Goal: Task Accomplishment & Management: Complete application form

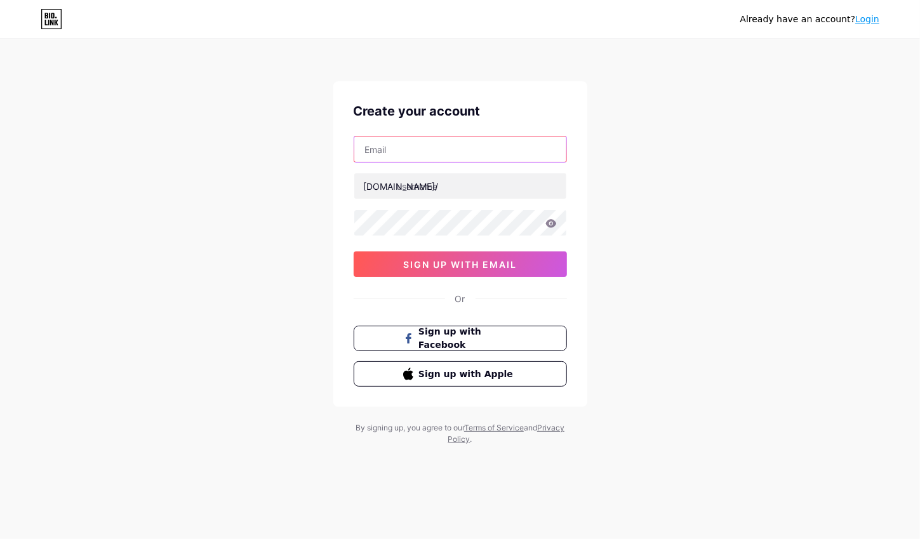
click at [461, 147] on input "text" at bounding box center [460, 148] width 212 height 25
type input "[EMAIL_ADDRESS][DOMAIN_NAME]"
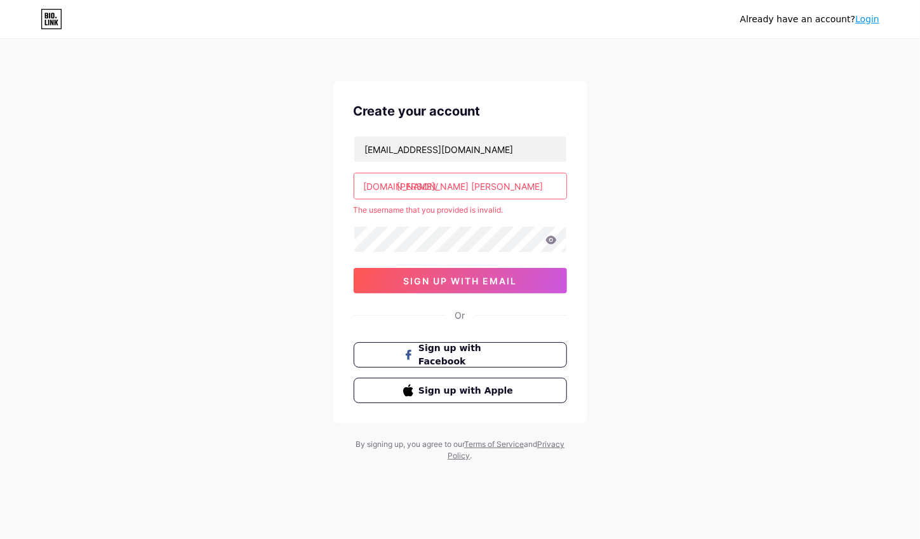
drag, startPoint x: 488, startPoint y: 187, endPoint x: 417, endPoint y: 181, distance: 71.3
drag, startPoint x: 417, startPoint y: 181, endPoint x: 603, endPoint y: 109, distance: 199.5
click at [603, 109] on div "Already have an account? Login Create your account [EMAIL_ADDRESS][DOMAIN_NAME]…" at bounding box center [460, 251] width 920 height 502
click at [497, 187] on input "[PERSON_NAME] [PERSON_NAME]" at bounding box center [460, 185] width 212 height 25
type input "c"
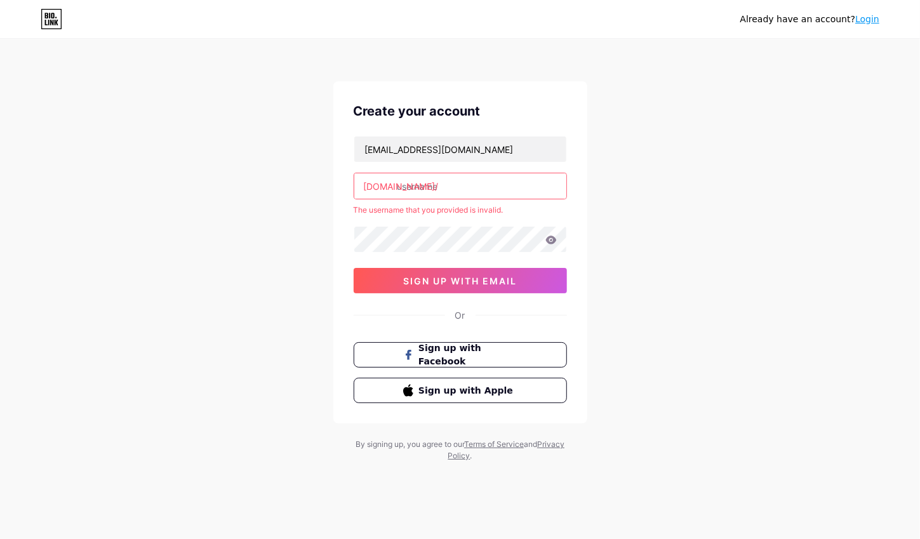
click at [497, 187] on input "text" at bounding box center [460, 185] width 212 height 25
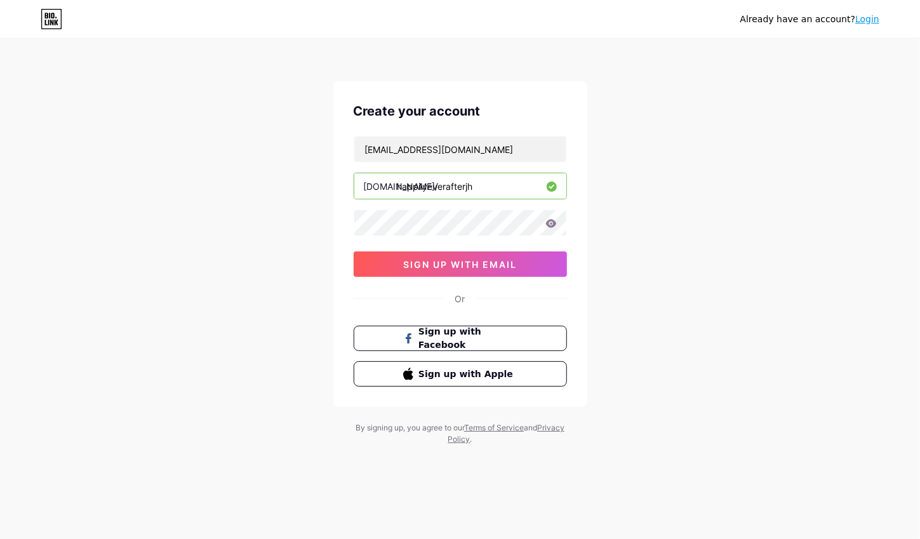
type input "happilyeverafterjh"
click at [454, 259] on span "sign up with email" at bounding box center [460, 264] width 114 height 11
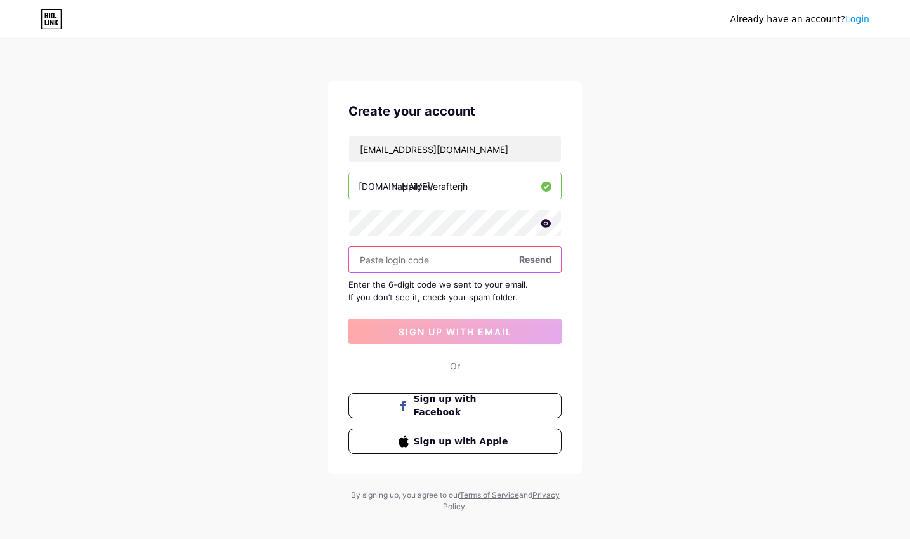
click at [433, 258] on input "text" at bounding box center [455, 259] width 212 height 25
click at [388, 256] on input "text" at bounding box center [455, 259] width 212 height 25
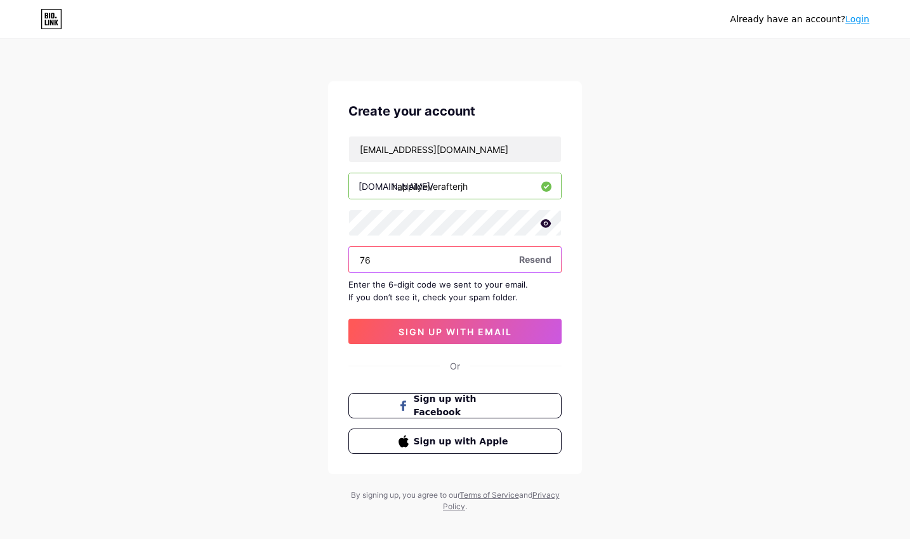
type input "7"
type input "671692"
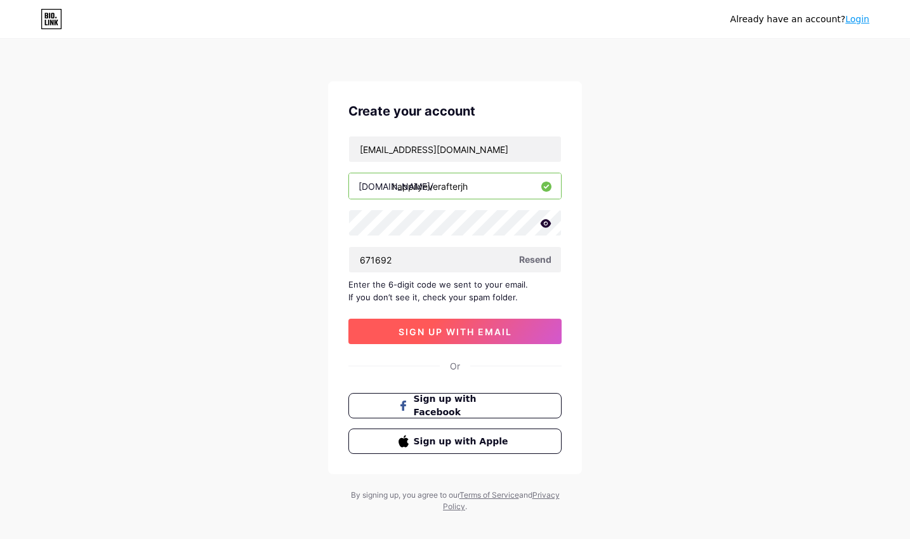
click at [451, 330] on span "sign up with email" at bounding box center [456, 331] width 114 height 11
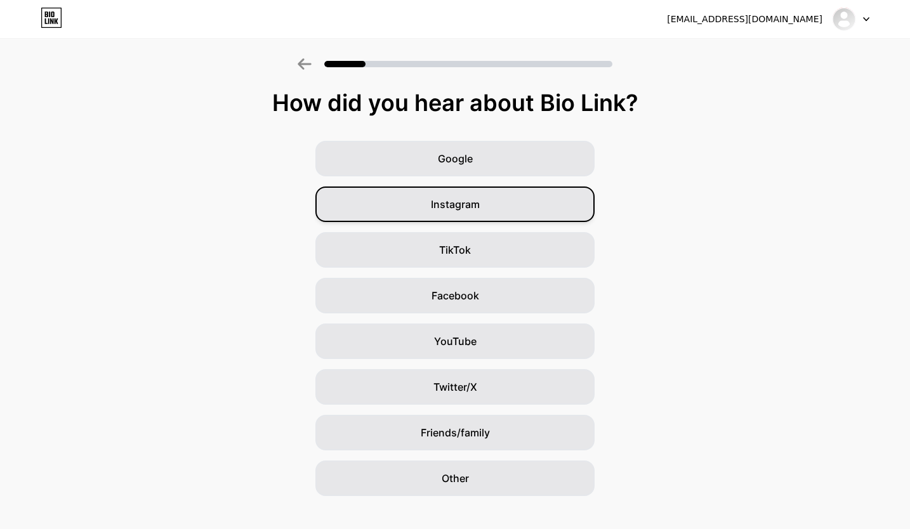
click at [468, 212] on div "Instagram" at bounding box center [454, 205] width 279 height 36
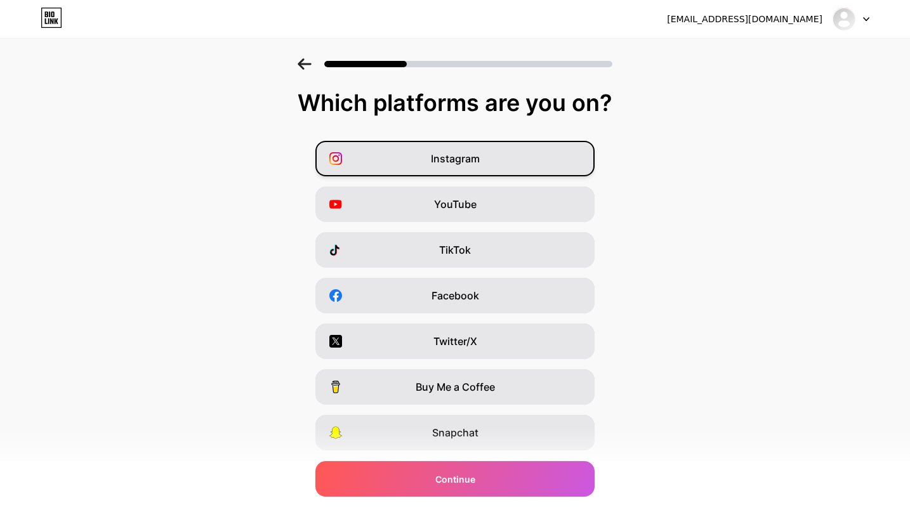
click at [487, 158] on div "Instagram" at bounding box center [454, 159] width 279 height 36
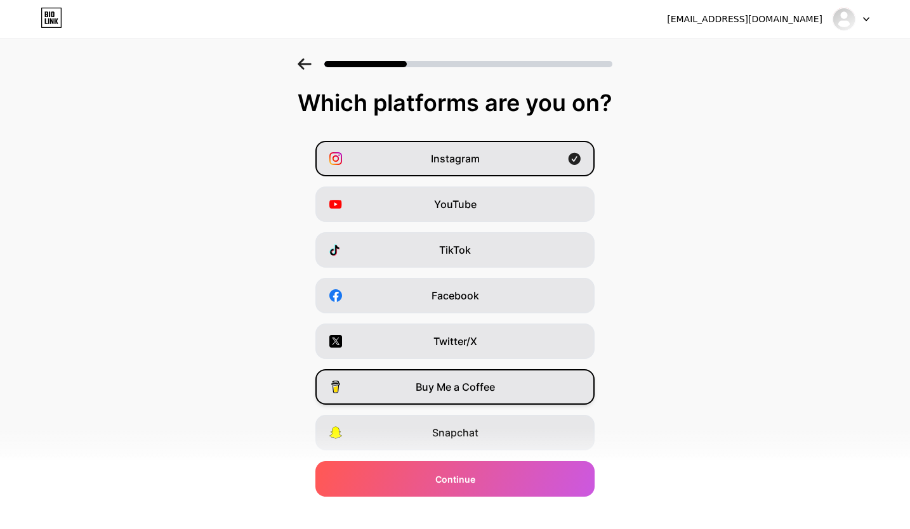
click at [486, 385] on span "Buy Me a Coffee" at bounding box center [455, 386] width 79 height 15
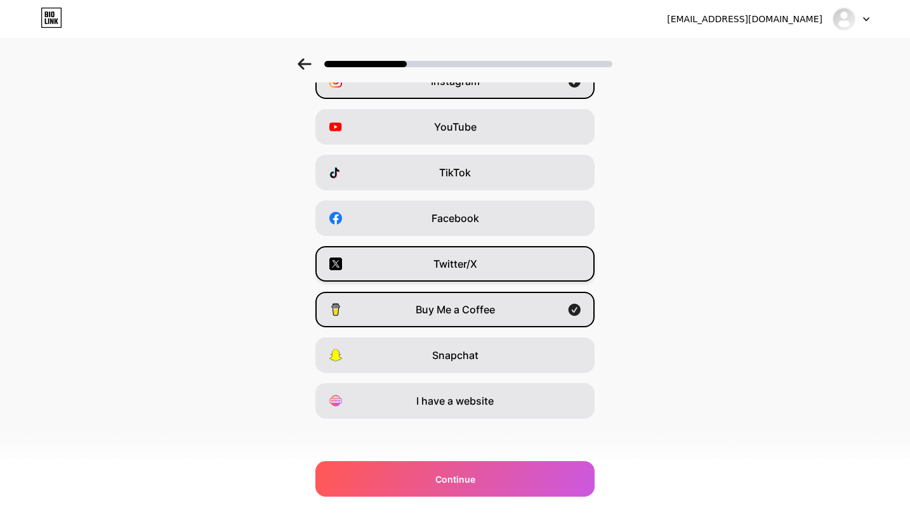
scroll to position [81, 0]
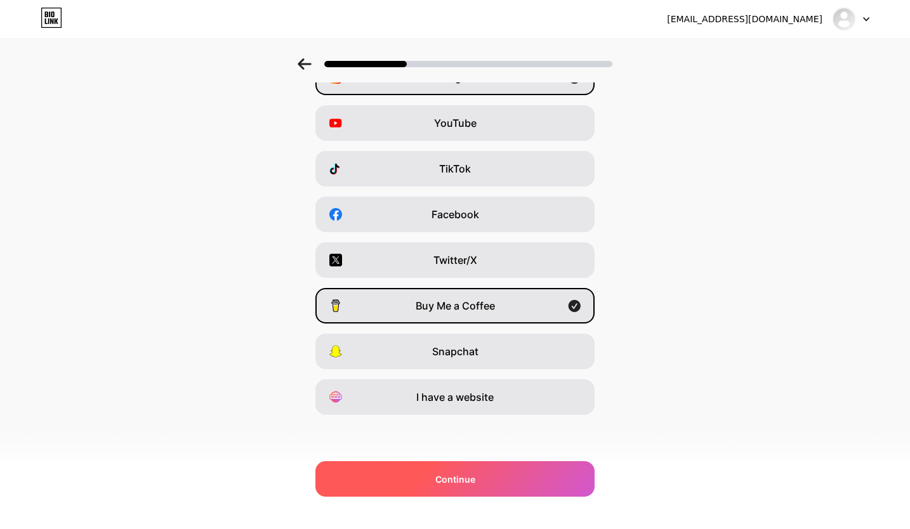
click at [475, 482] on span "Continue" at bounding box center [455, 479] width 40 height 13
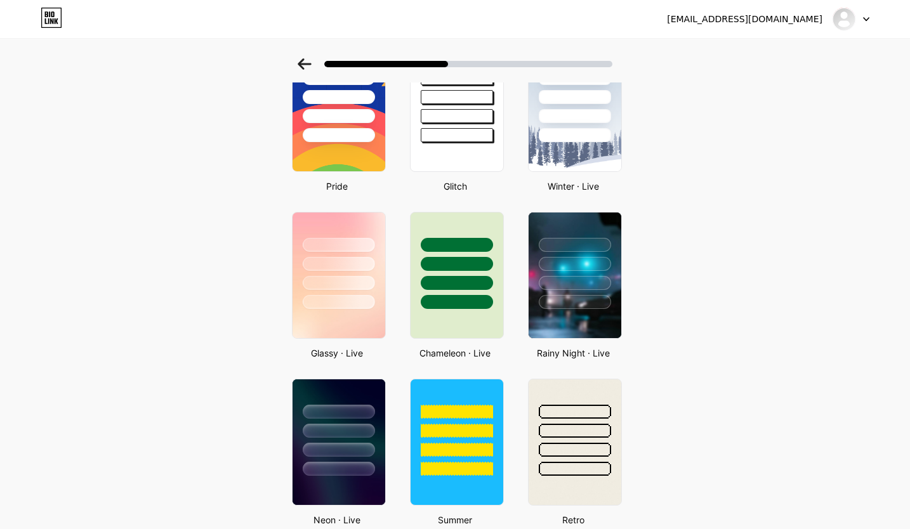
scroll to position [268, 0]
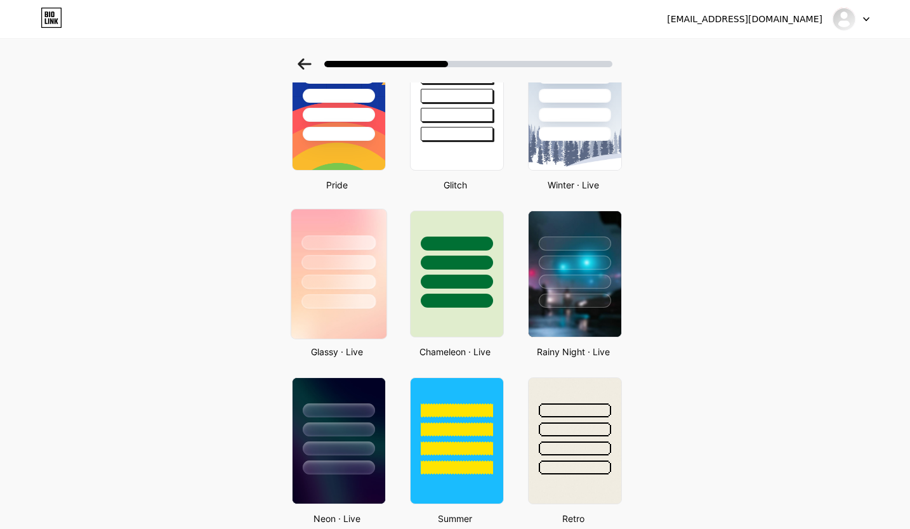
click at [367, 260] on div at bounding box center [338, 262] width 74 height 15
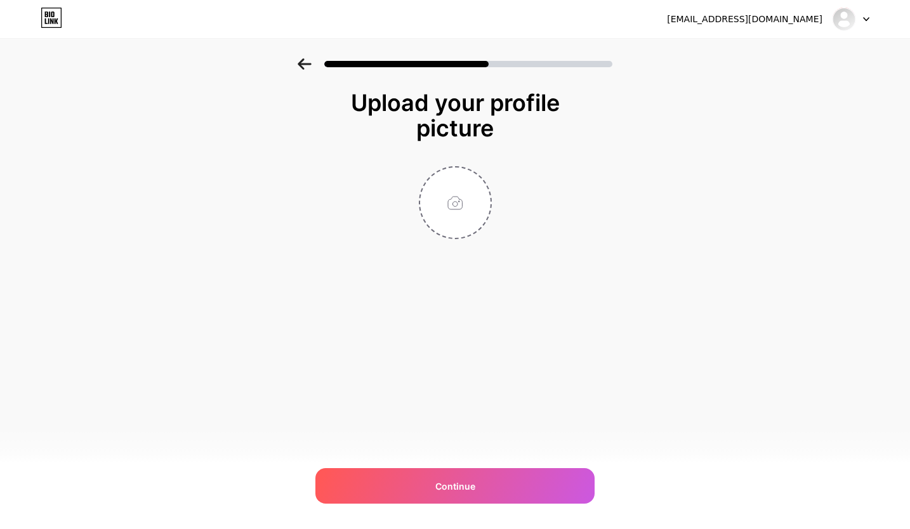
scroll to position [0, 0]
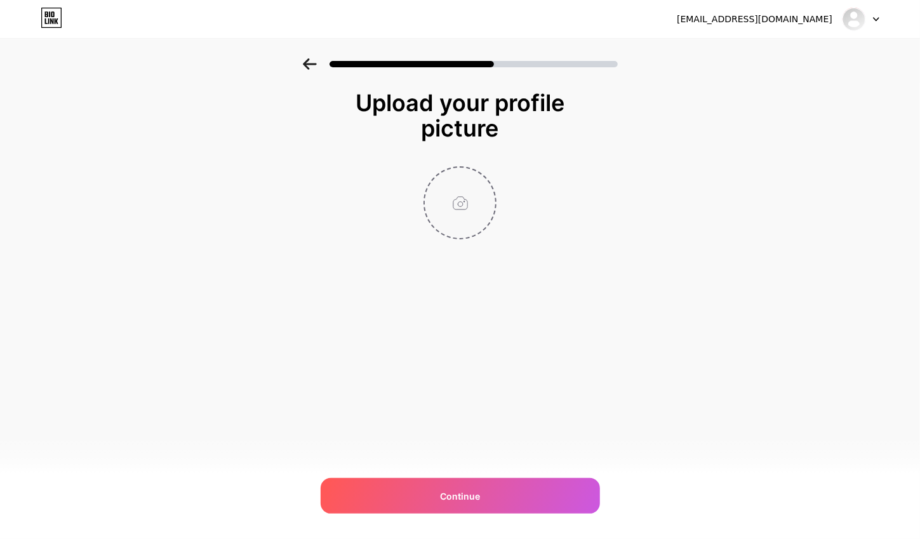
click at [456, 206] on input "file" at bounding box center [460, 203] width 70 height 70
type input "C:\fakepath\Buymecoffee pic.jpg"
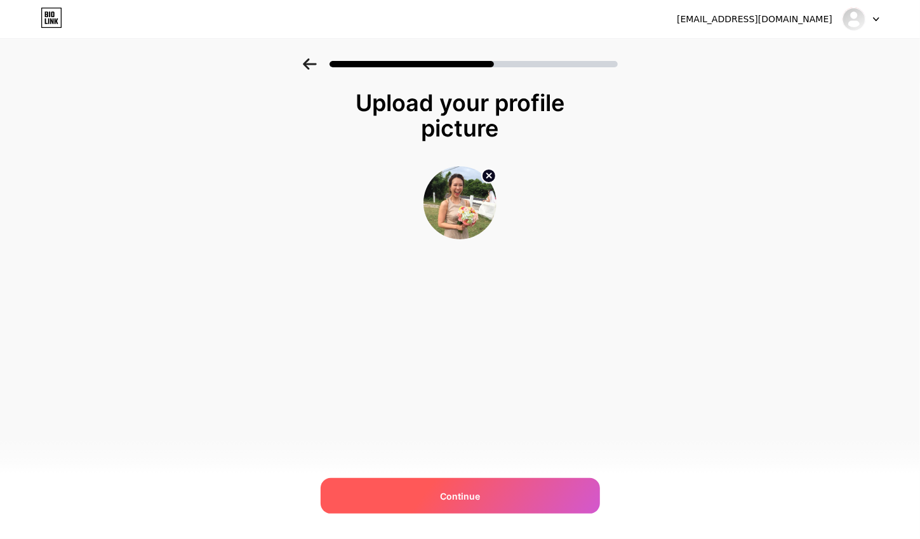
click at [463, 488] on div "Continue" at bounding box center [459, 496] width 279 height 36
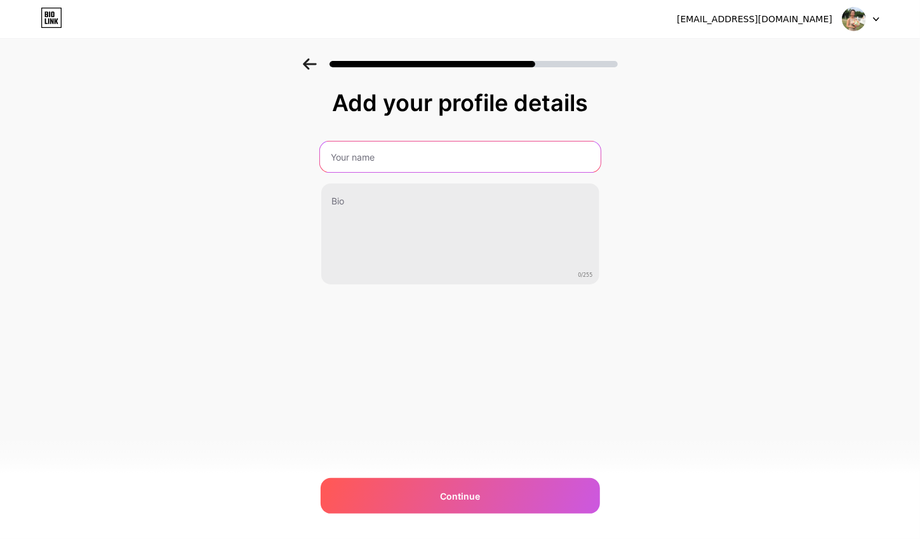
click at [468, 153] on input "text" at bounding box center [459, 157] width 280 height 30
type input "[PERSON_NAME]"
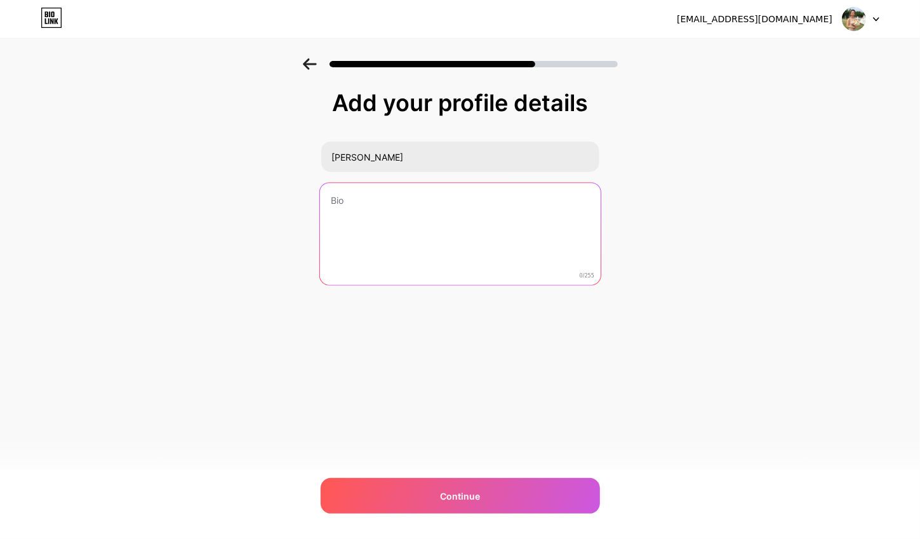
click at [413, 202] on textarea at bounding box center [459, 234] width 280 height 103
type textarea "I"
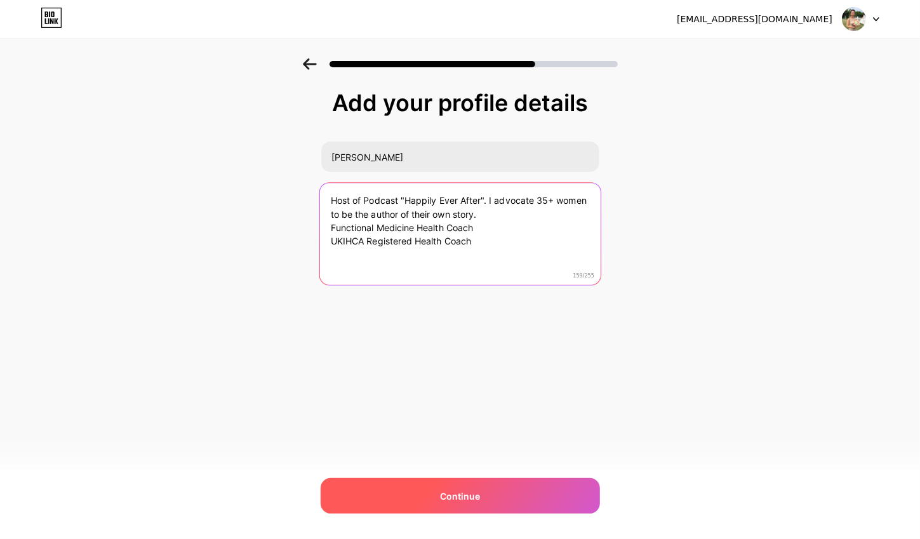
type textarea "Host of Podcast "Happily Ever After". I advocate 35+ women to be the author of …"
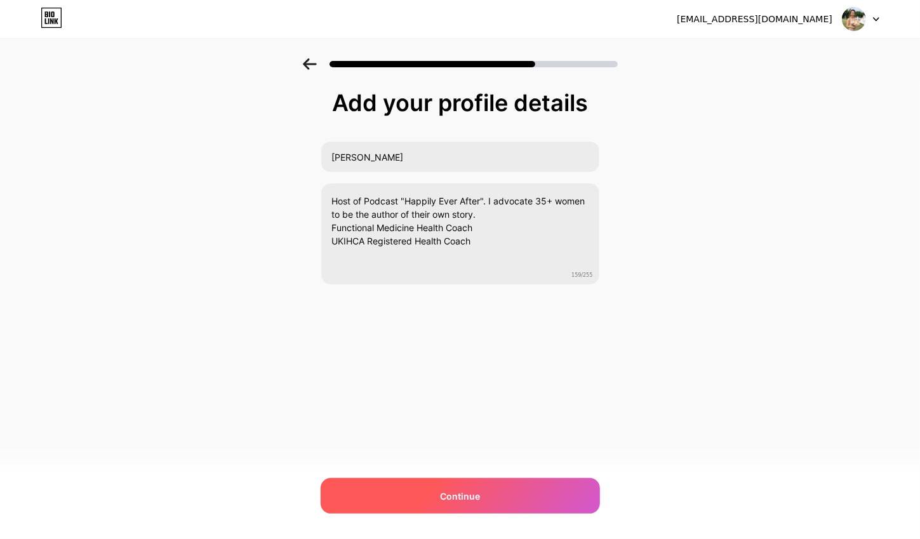
click at [402, 490] on div "Continue" at bounding box center [459, 496] width 279 height 36
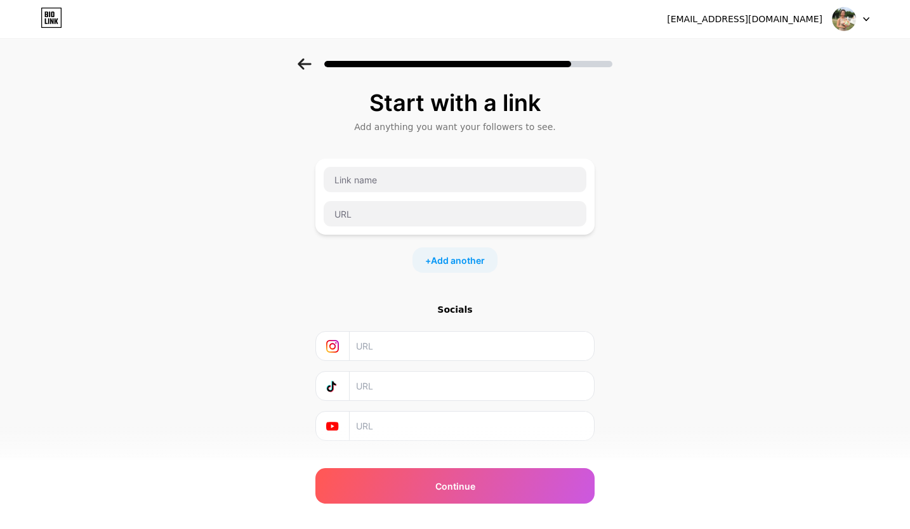
scroll to position [5, 0]
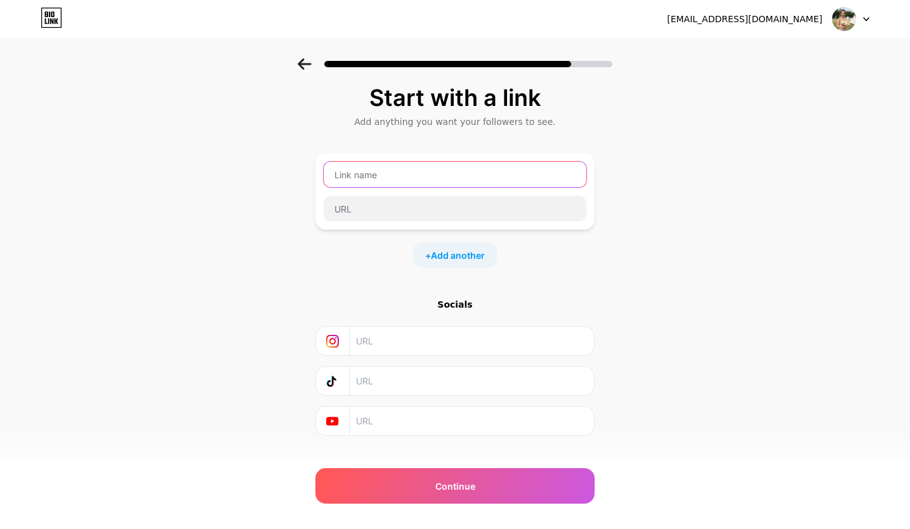
click at [397, 174] on input "text" at bounding box center [455, 174] width 263 height 25
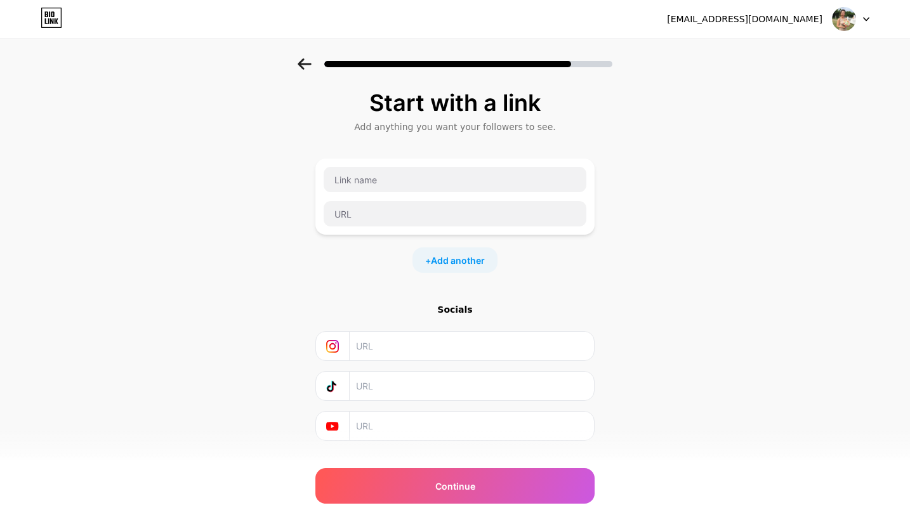
click at [385, 343] on input "text" at bounding box center [471, 346] width 230 height 29
click at [415, 183] on input "text" at bounding box center [455, 179] width 263 height 25
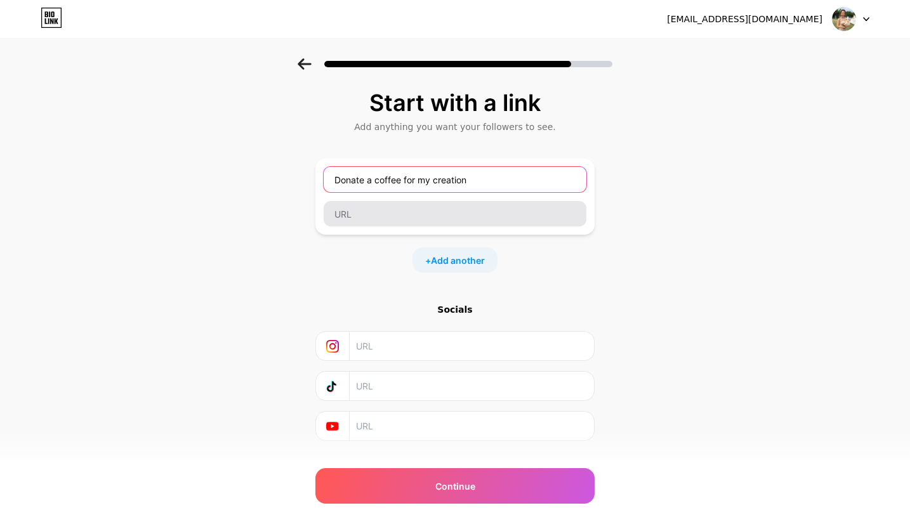
type input "Donate a coffee for my creation"
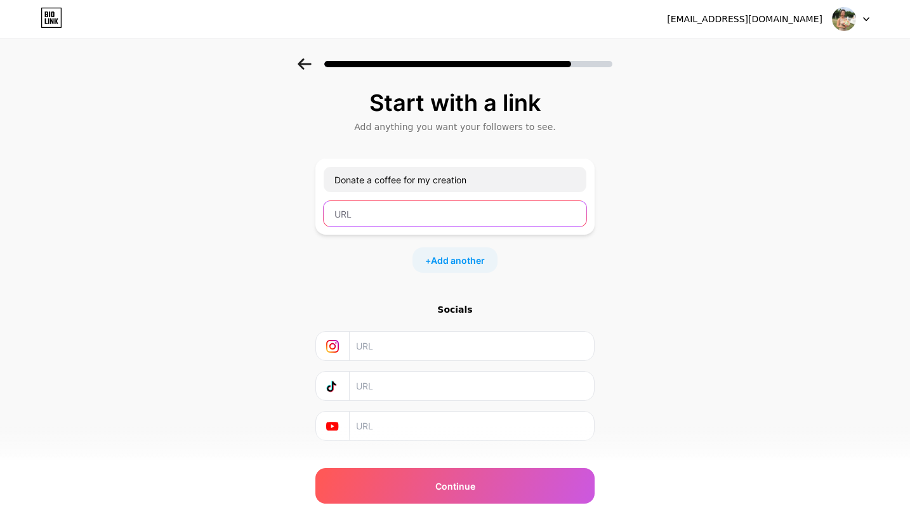
click at [403, 201] on input "text" at bounding box center [455, 213] width 263 height 25
paste input "[DOMAIN_NAME][URL]"
type input "[DOMAIN_NAME][URL]"
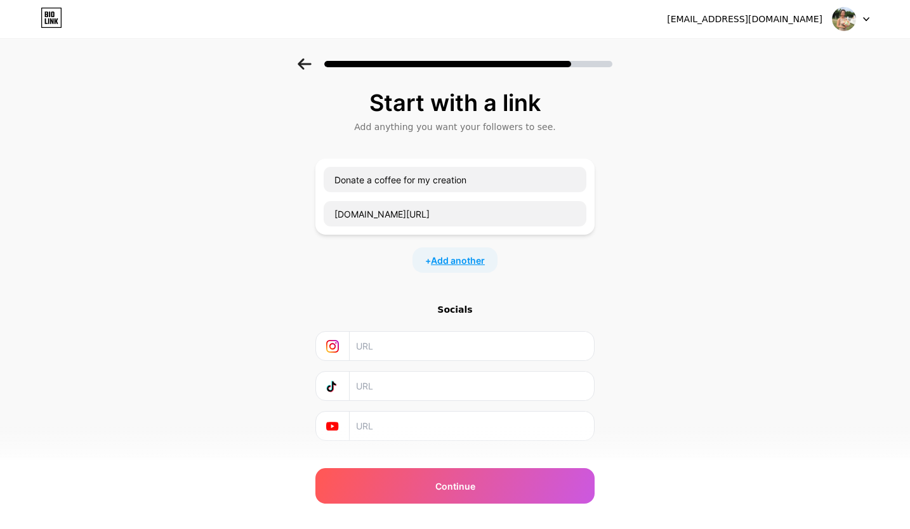
click at [466, 261] on span "Add another" at bounding box center [458, 260] width 54 height 13
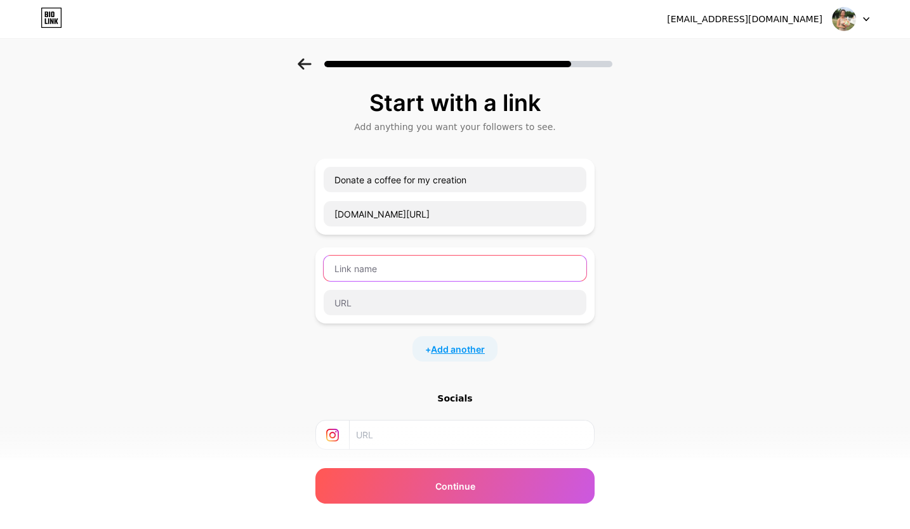
click at [466, 261] on input "text" at bounding box center [455, 268] width 263 height 25
type input "!"
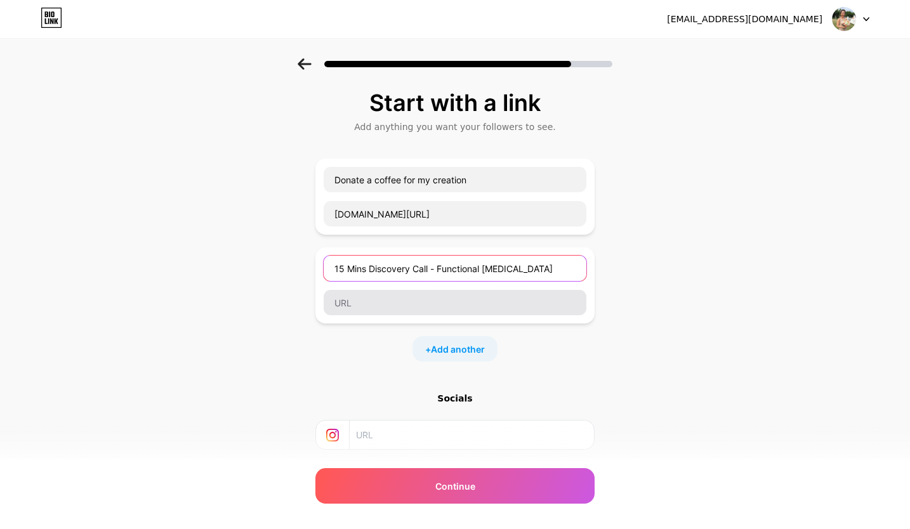
type input "15 Mins Discovery Call - Functional [MEDICAL_DATA]"
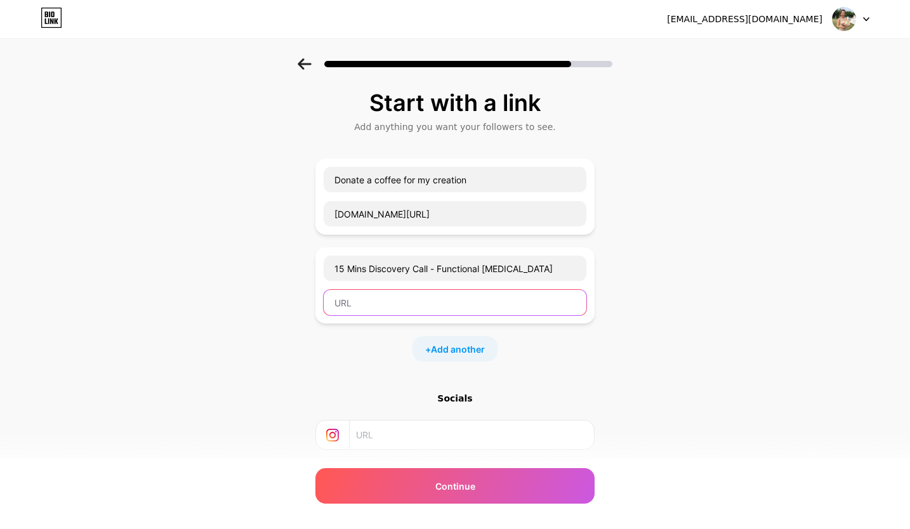
click at [436, 310] on input "text" at bounding box center [455, 302] width 263 height 25
paste input "[DOMAIN_NAME][URL]"
type input "[DOMAIN_NAME][URL]"
click at [410, 426] on input "text" at bounding box center [471, 435] width 230 height 29
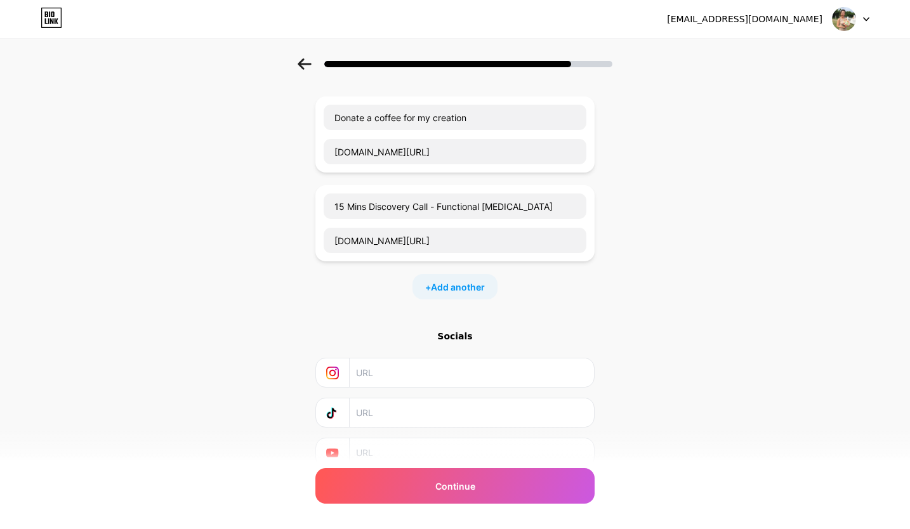
scroll to position [60, 0]
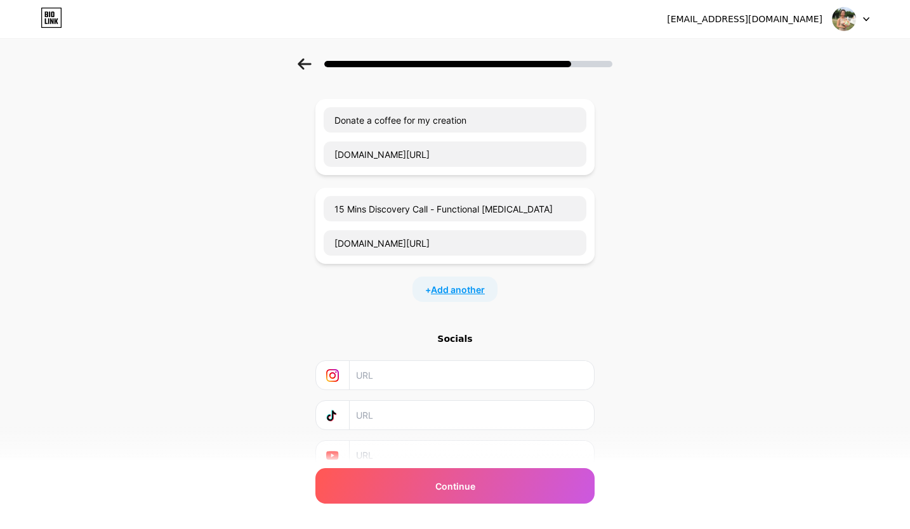
click at [459, 288] on span "Add another" at bounding box center [458, 289] width 54 height 13
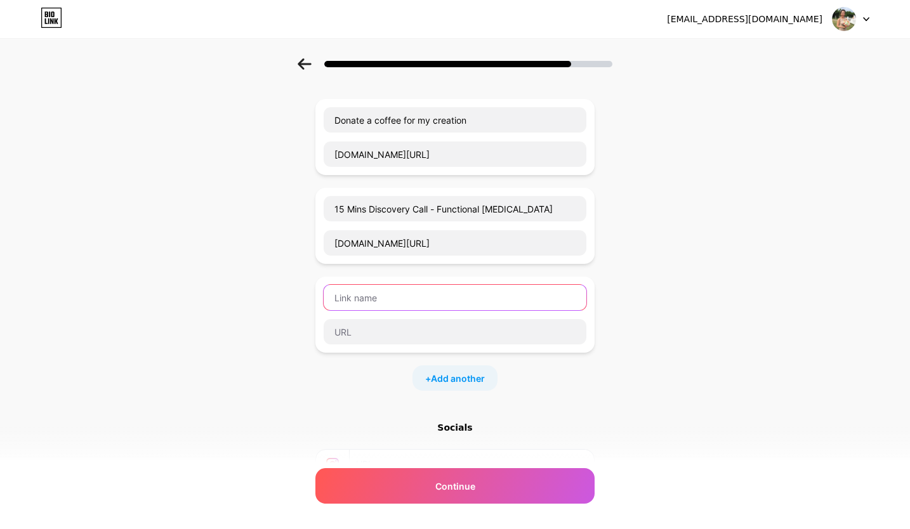
click at [421, 300] on input "text" at bounding box center [455, 297] width 263 height 25
type input "Podcast - Happily Ever After"
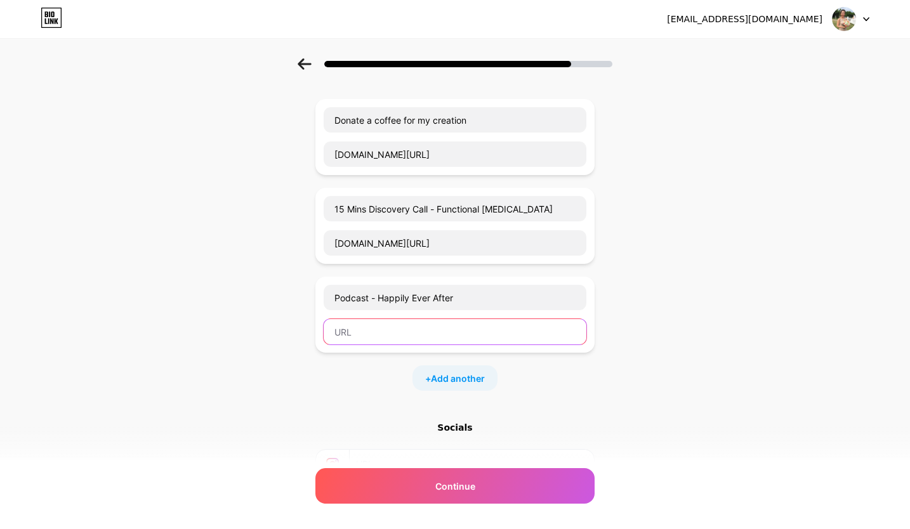
click at [359, 330] on input "text" at bounding box center [455, 331] width 263 height 25
paste input "[URL][DOMAIN_NAME]"
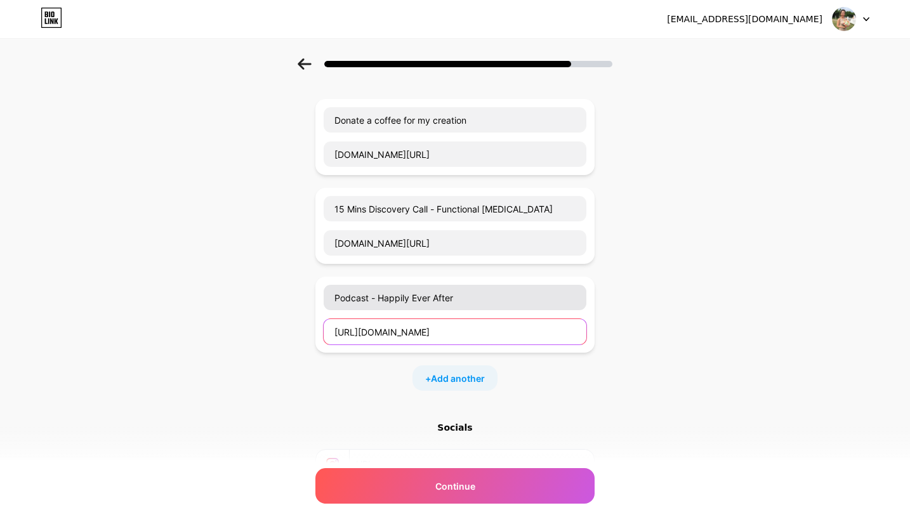
type input "[URL][DOMAIN_NAME]"
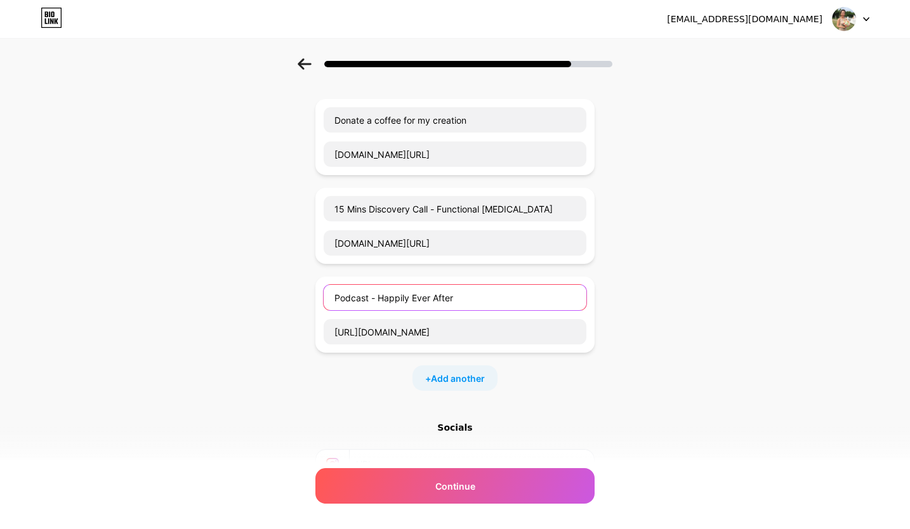
scroll to position [0, 0]
click at [478, 296] on input "Podcast - Happily Ever After" at bounding box center [455, 297] width 263 height 25
click at [338, 294] on input "Podcast - Happily Ever After" at bounding box center [455, 297] width 263 height 25
type input "Apple Podcast - Happily Ever After"
click at [446, 372] on span "Add another" at bounding box center [458, 378] width 54 height 13
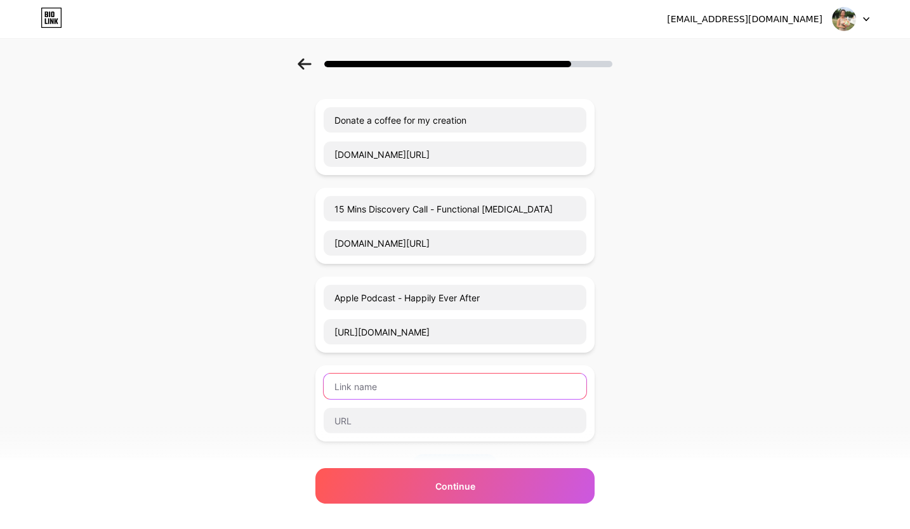
click at [392, 383] on input "text" at bounding box center [455, 386] width 263 height 25
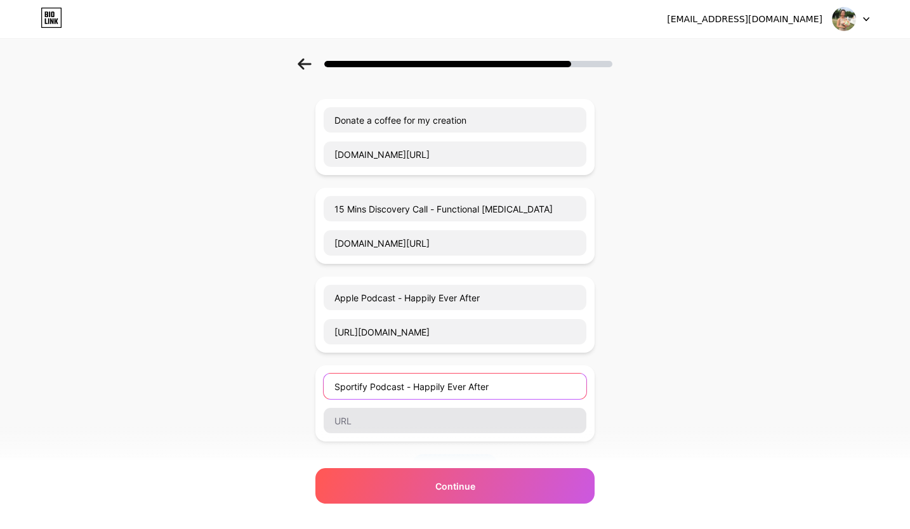
type input "Sportify Podcast - Happily Ever After"
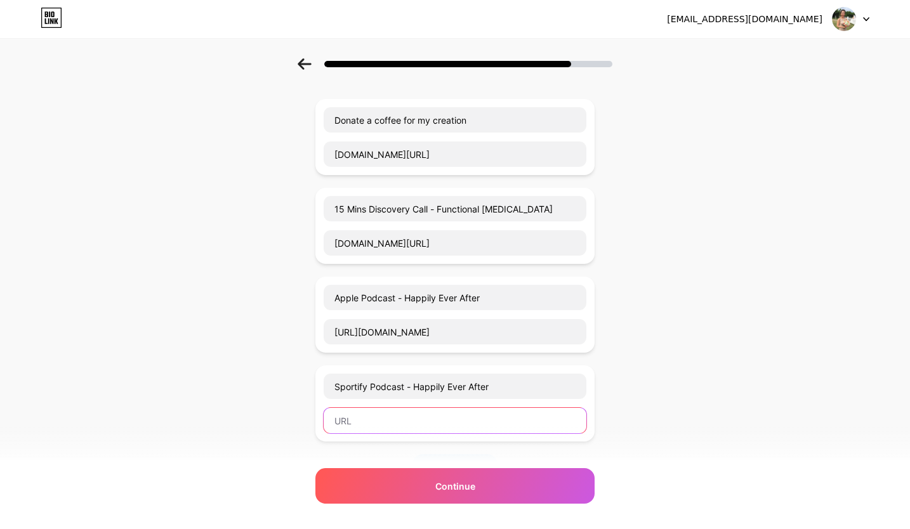
click at [406, 416] on input "text" at bounding box center [455, 420] width 263 height 25
paste input "[URL][DOMAIN_NAME]"
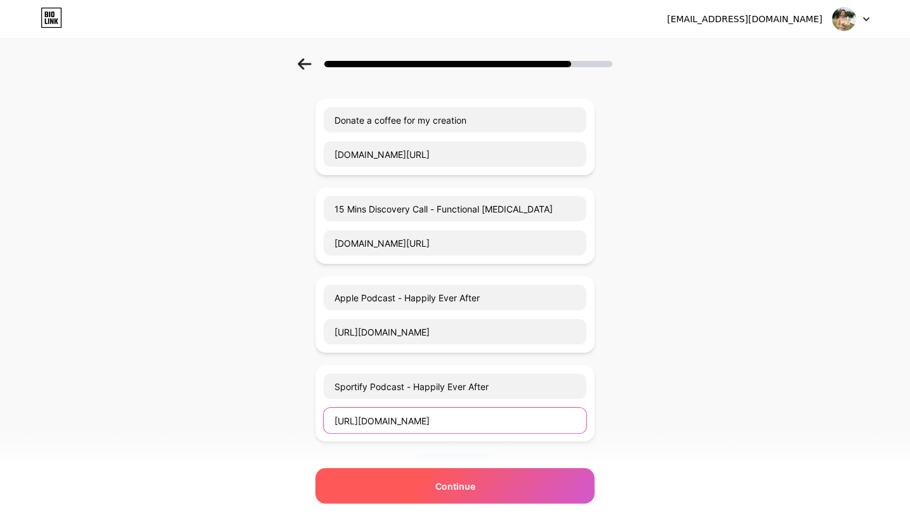
type input "[URL][DOMAIN_NAME]"
click at [446, 485] on span "Continue" at bounding box center [455, 486] width 40 height 13
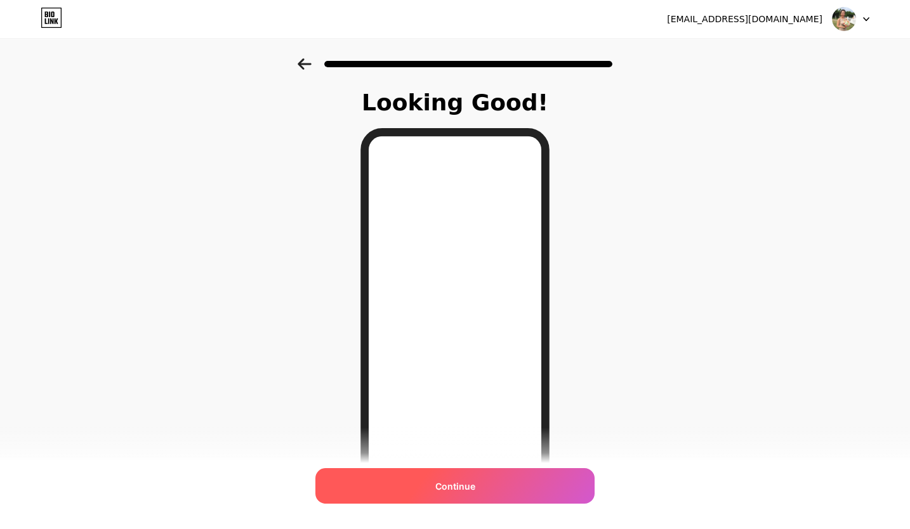
click at [455, 495] on div "Continue" at bounding box center [454, 486] width 279 height 36
